Goal: Transaction & Acquisition: Purchase product/service

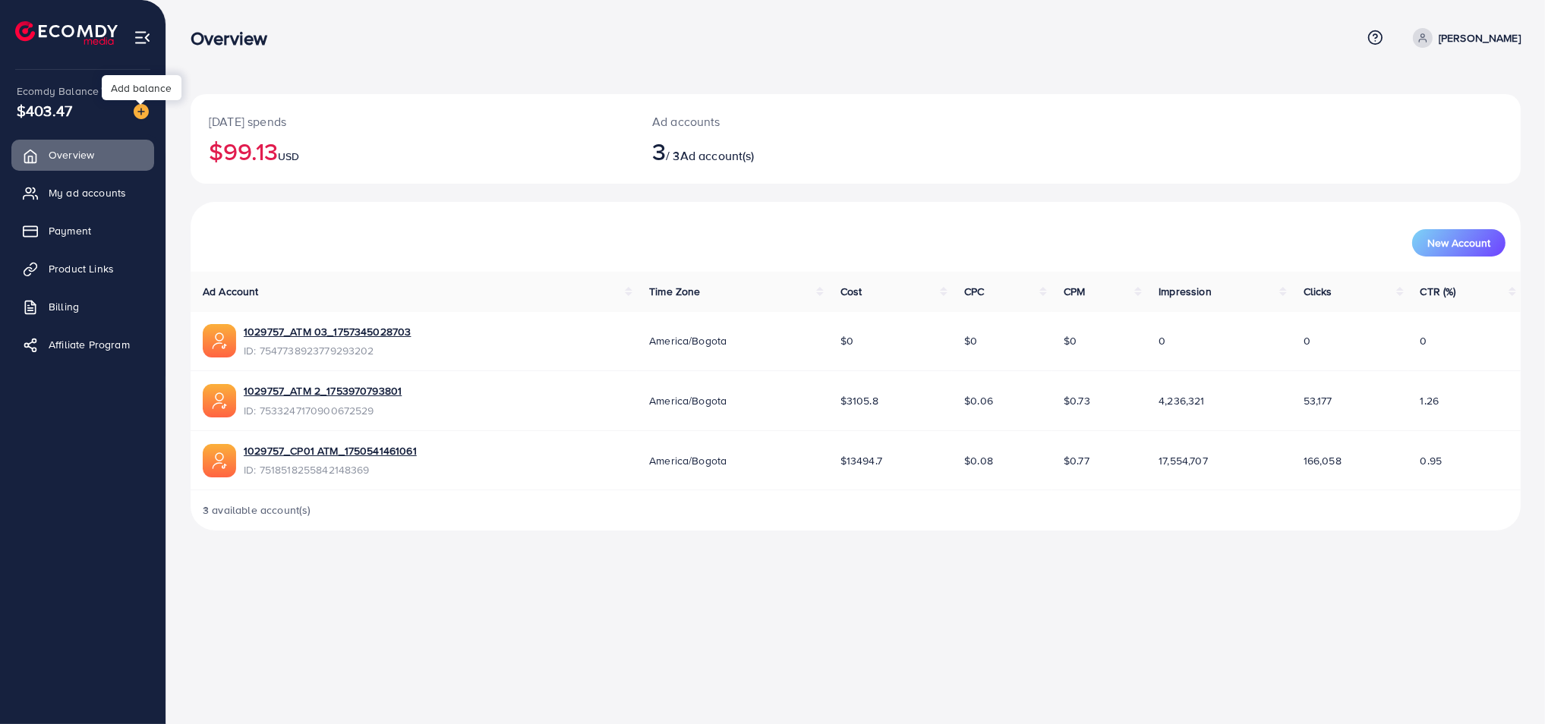
click at [140, 112] on img at bounding box center [141, 111] width 15 height 15
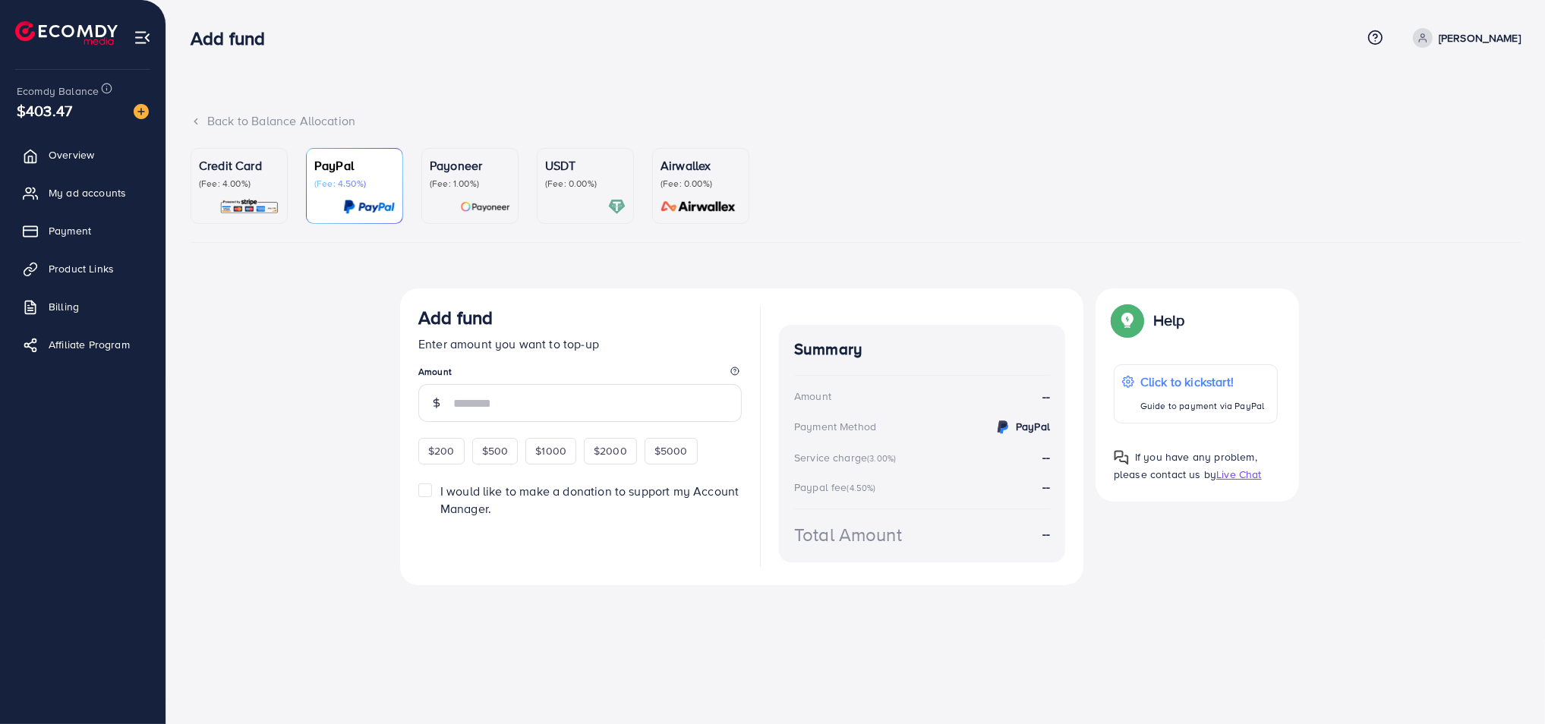
click at [248, 197] on div "Credit Card (Fee: 4.00%)" at bounding box center [239, 185] width 80 height 59
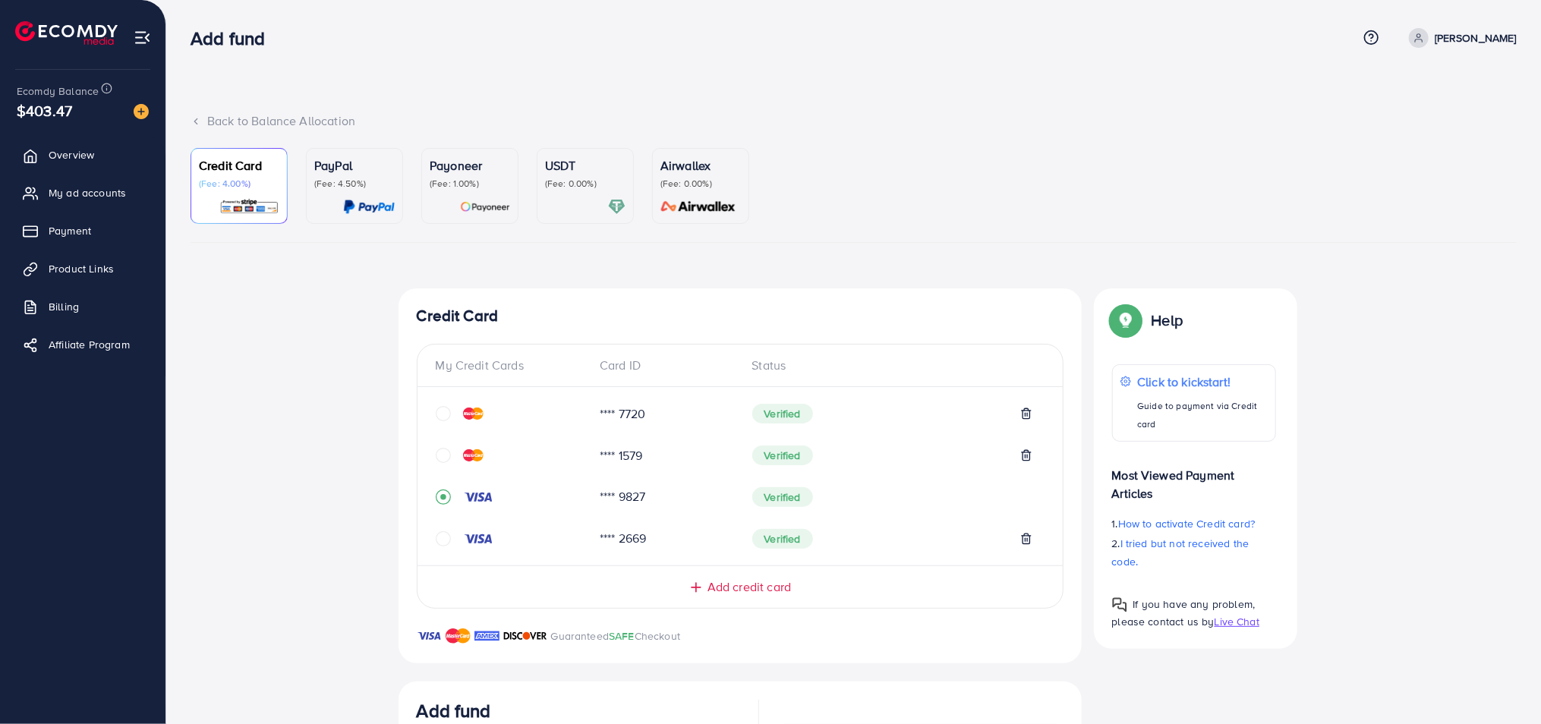
scroll to position [314, 0]
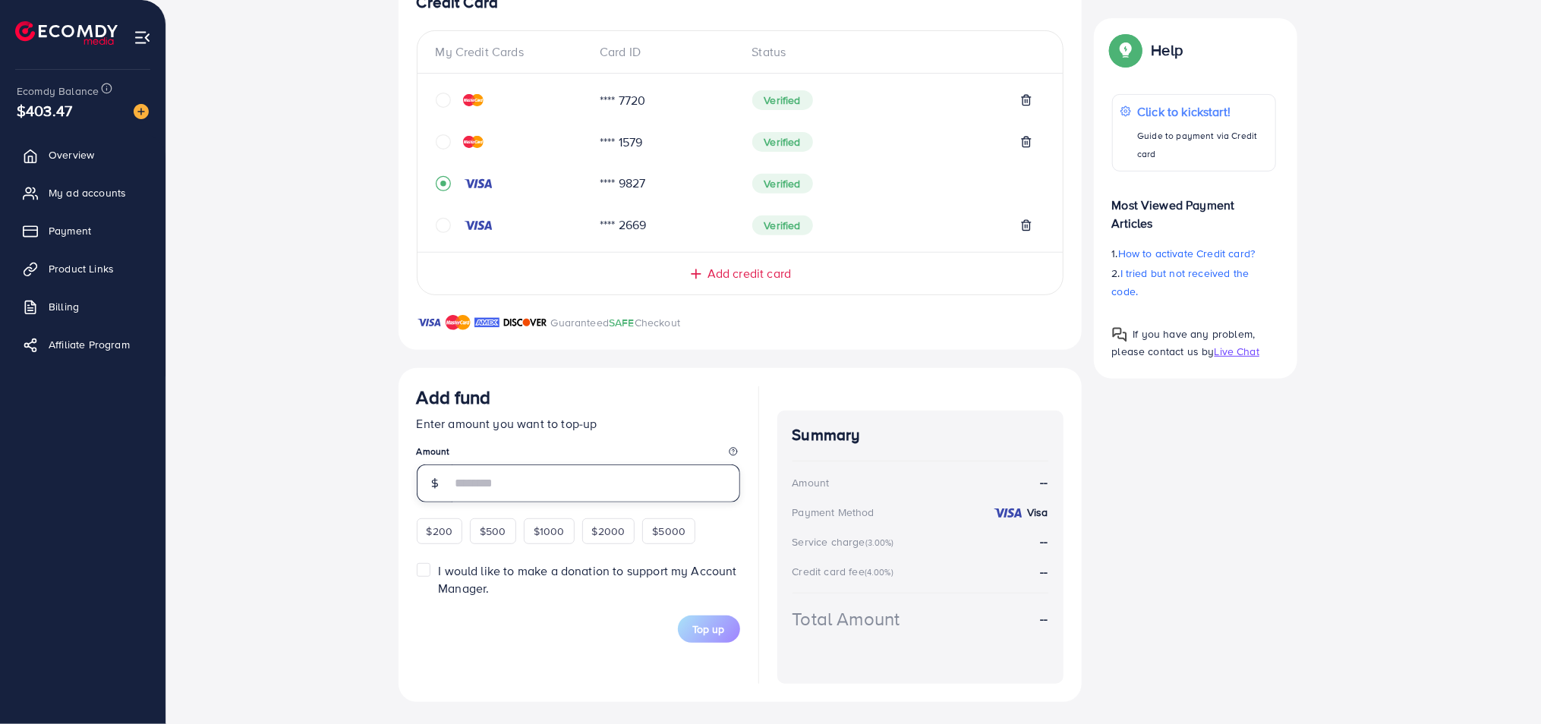
click at [459, 484] on input "number" at bounding box center [596, 484] width 288 height 38
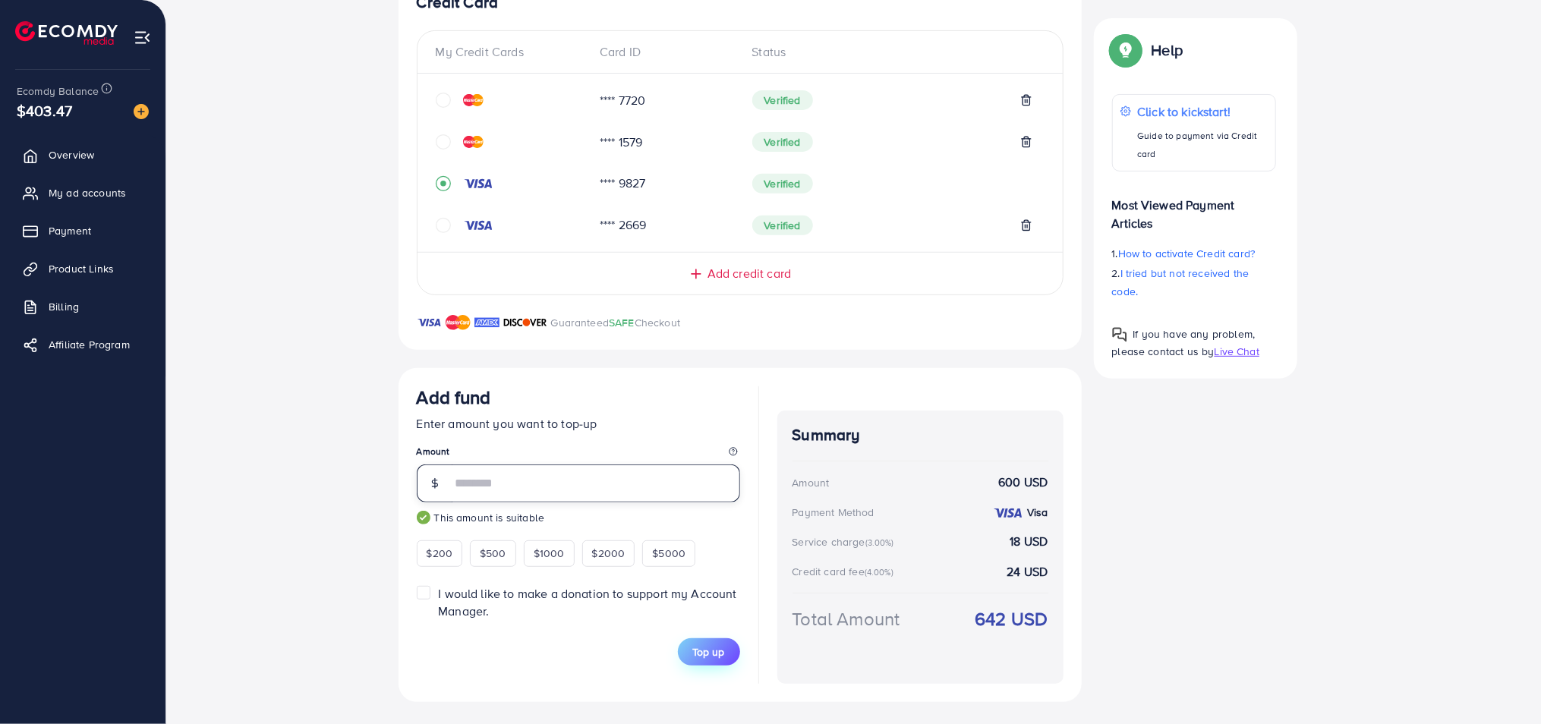
type input "***"
click at [699, 654] on span "Top up" at bounding box center [709, 652] width 32 height 15
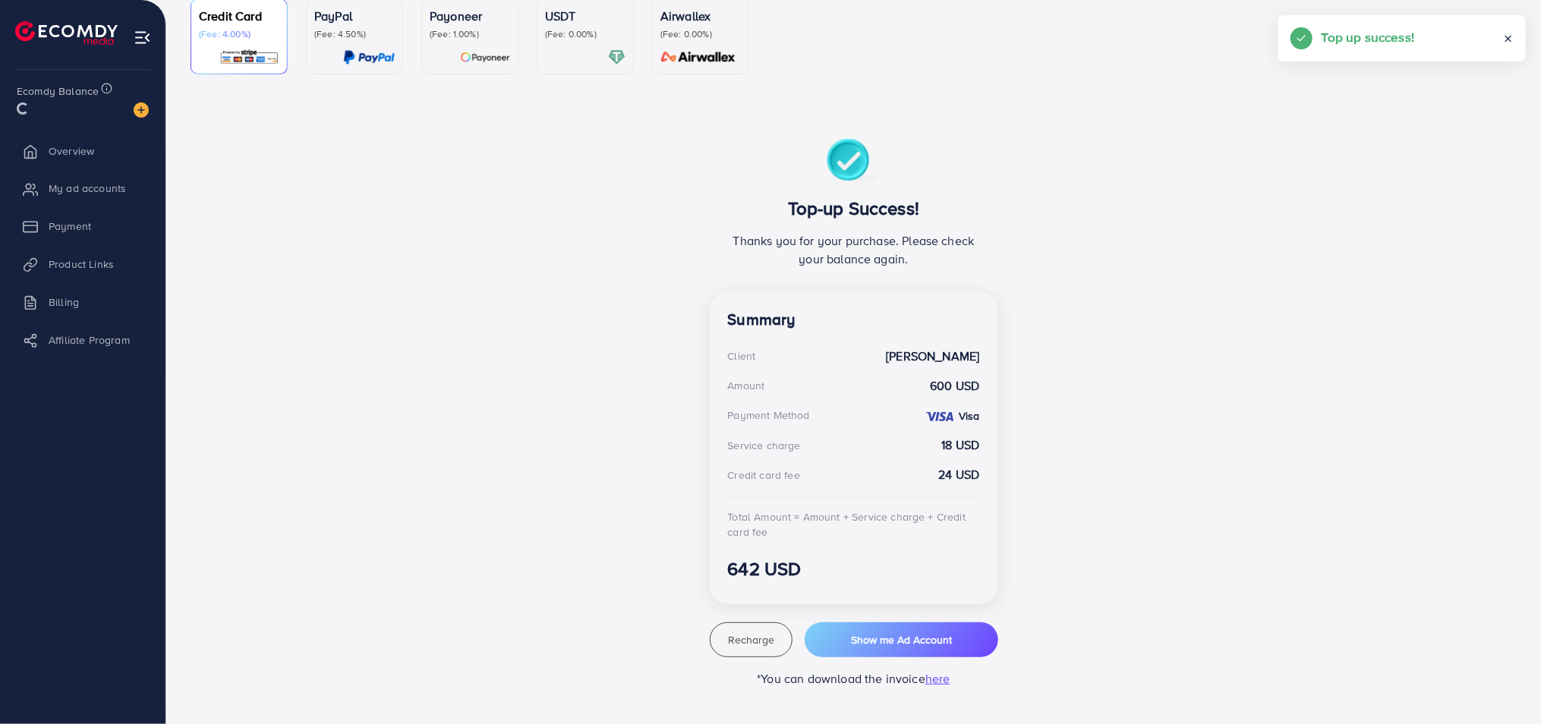
scroll to position [149, 0]
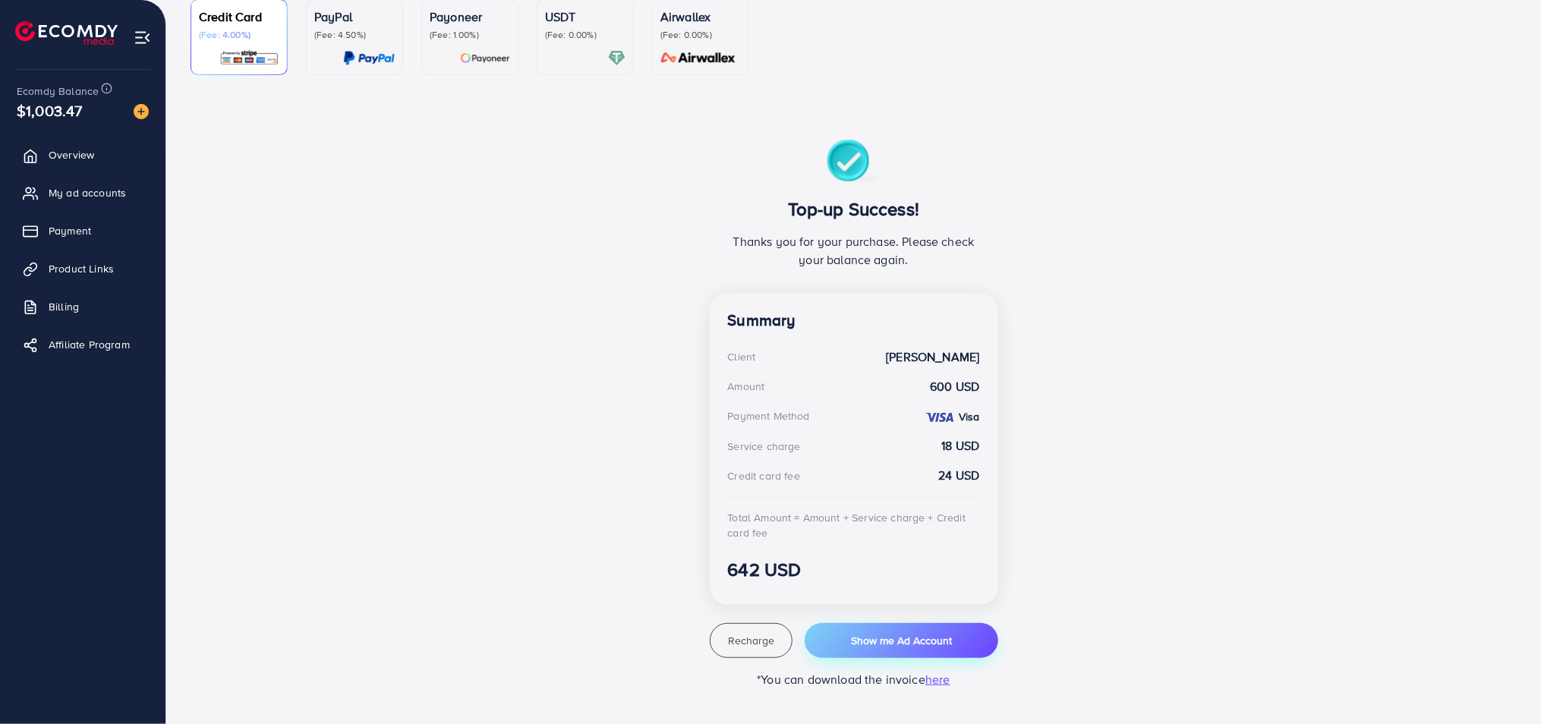
click at [869, 642] on span "Show me Ad Account" at bounding box center [901, 640] width 101 height 15
